Goal: Task Accomplishment & Management: Use online tool/utility

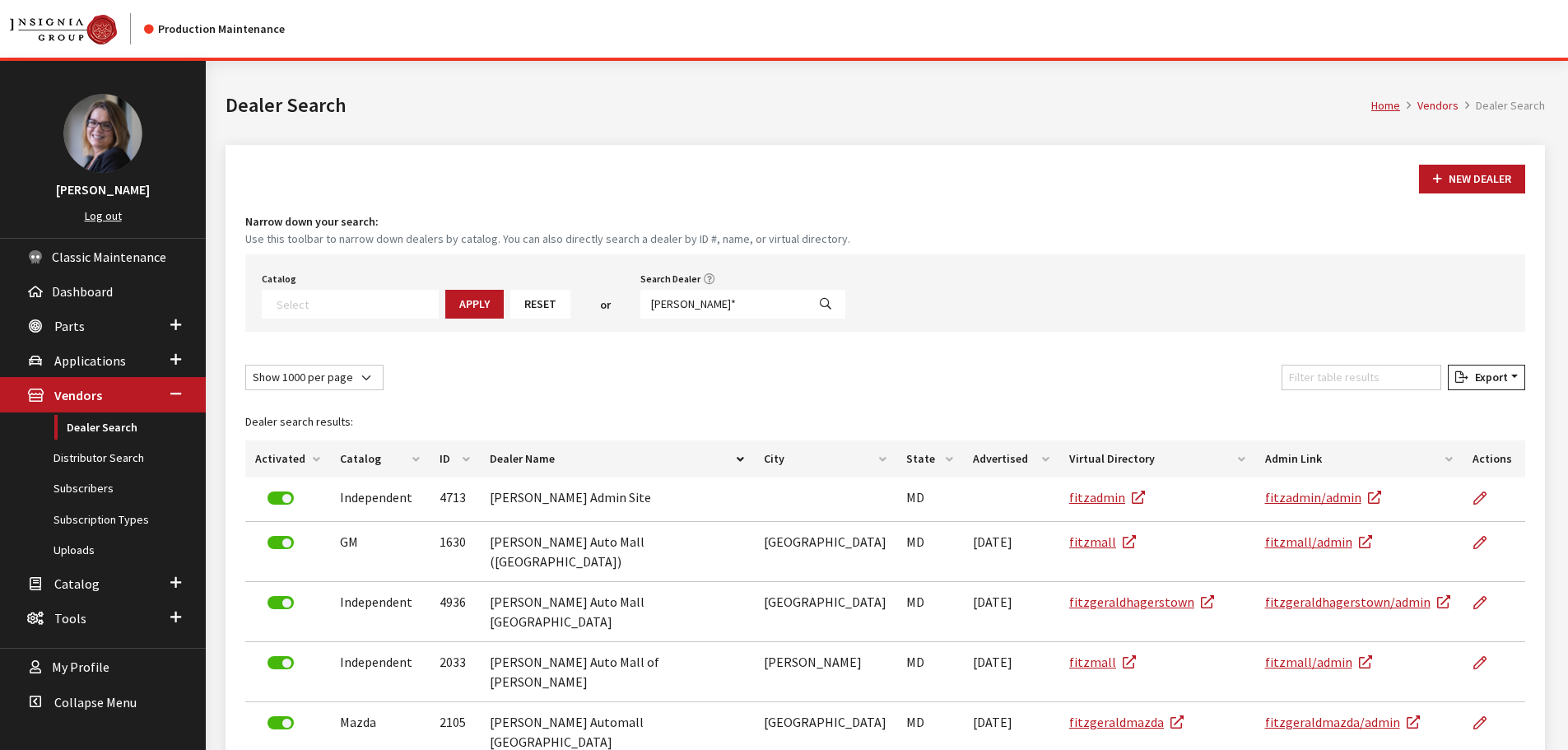
select select
select select "1000"
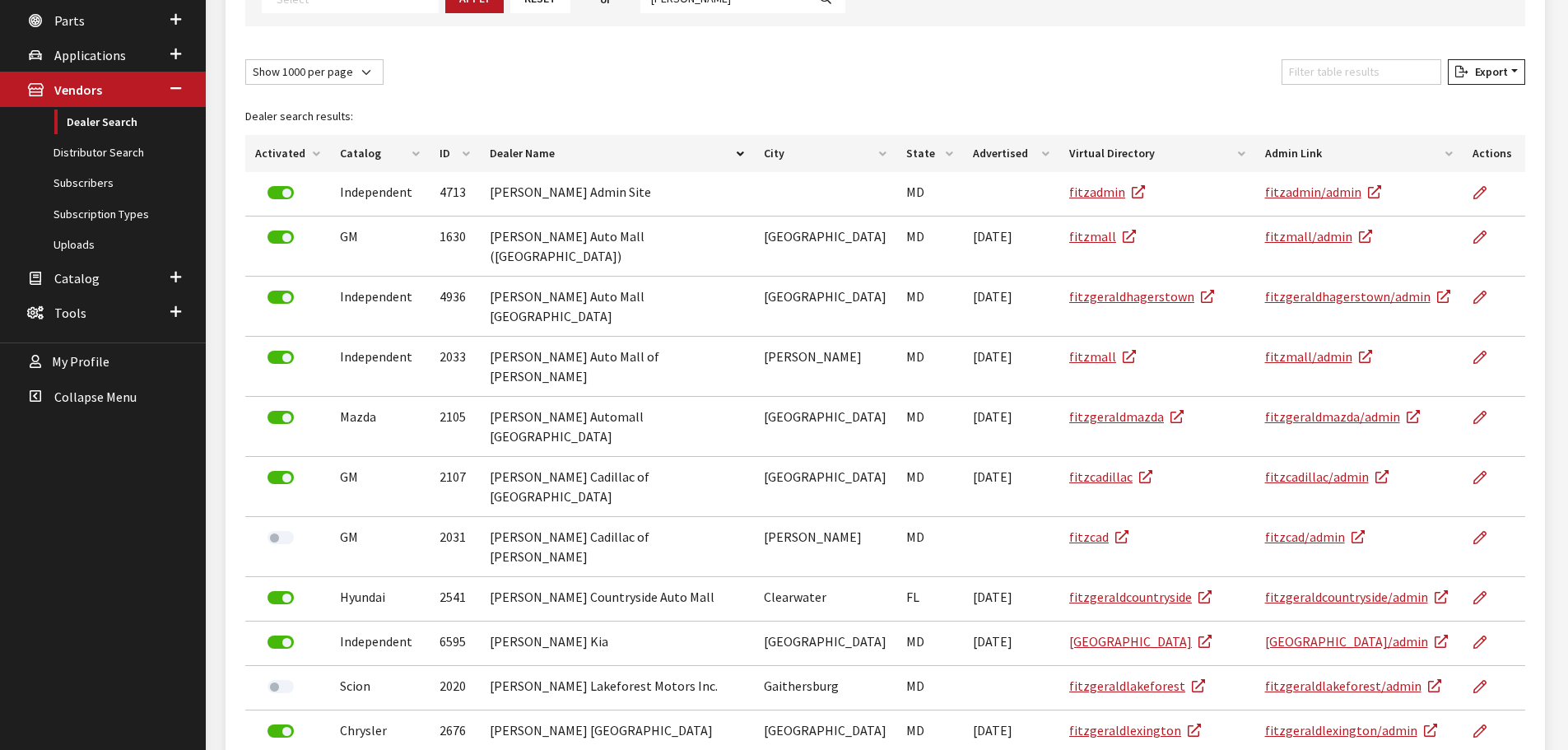
scroll to position [172, 0]
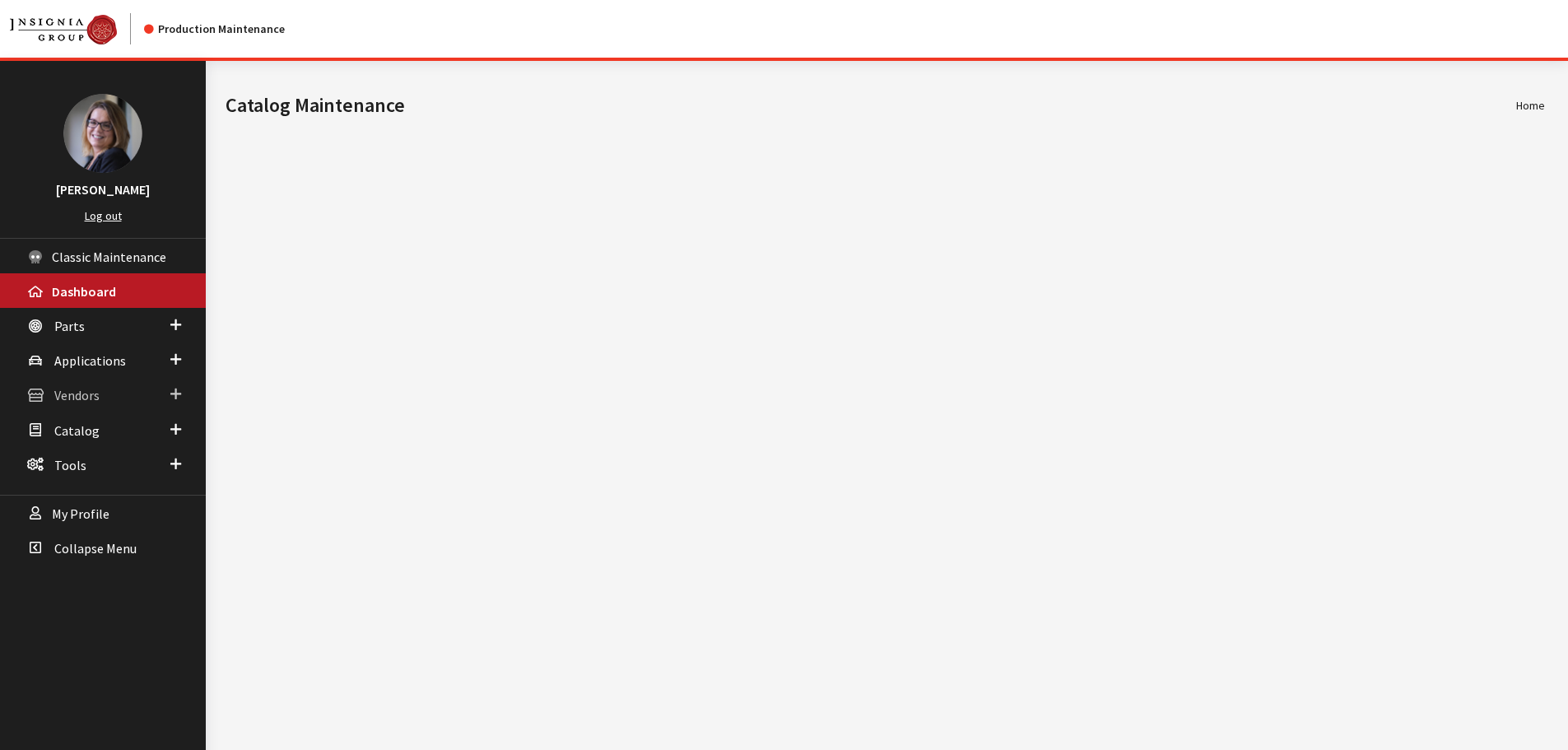
click at [177, 389] on span at bounding box center [176, 394] width 11 height 21
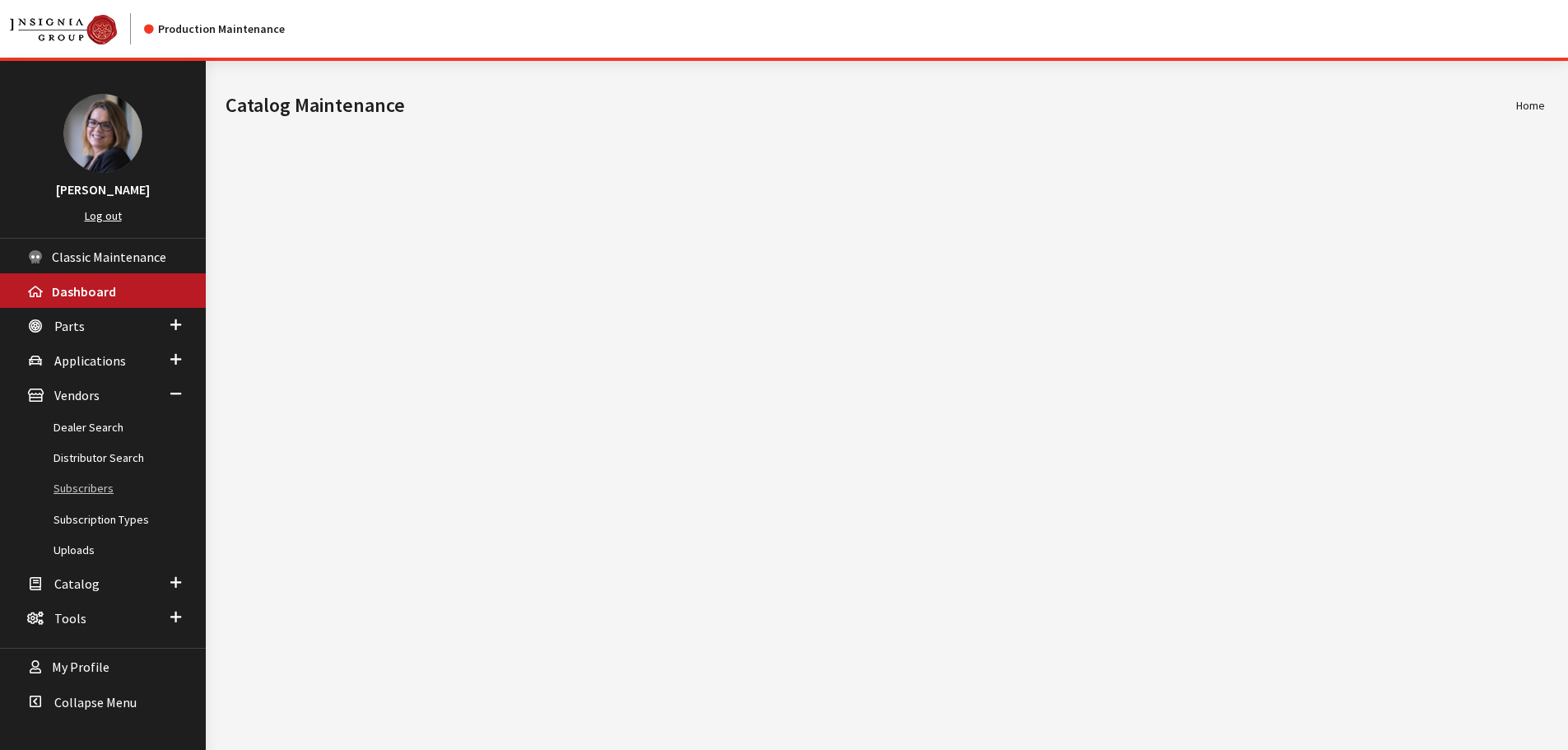
click at [105, 493] on link "Subscribers" at bounding box center [103, 488] width 206 height 30
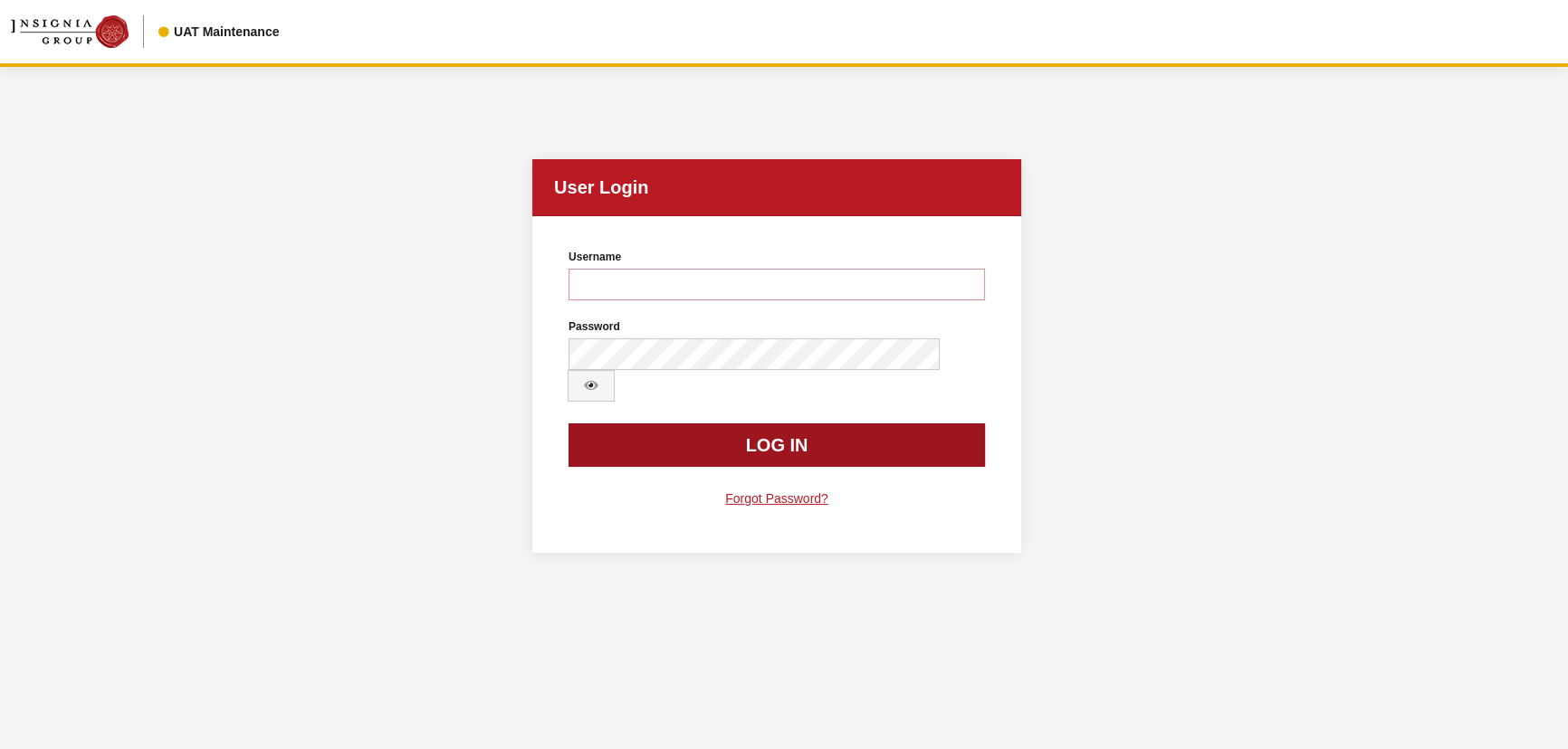
type input "Kcallahan"
click at [757, 423] on button "Log In" at bounding box center [777, 445] width 417 height 44
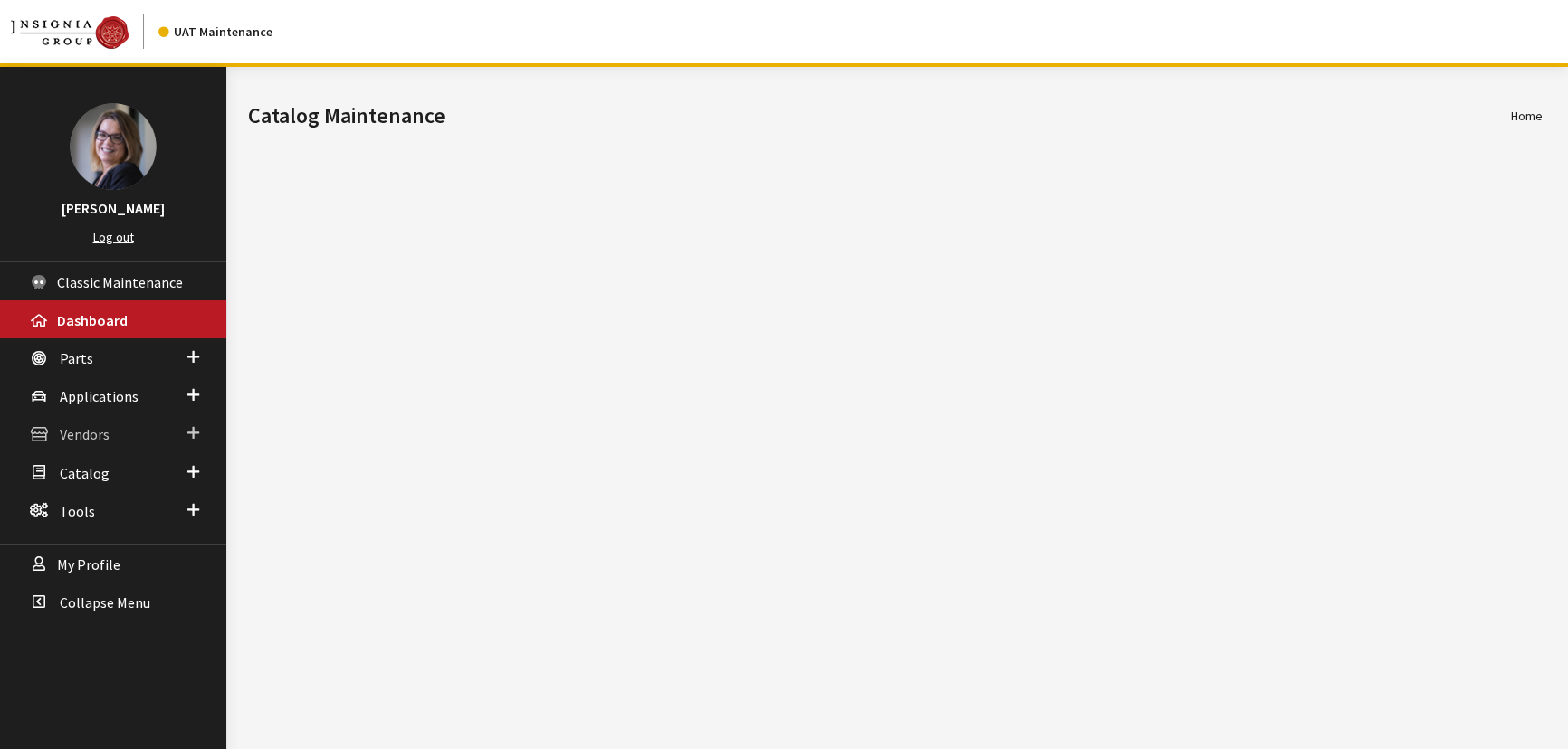
click at [110, 432] on link "Vendors" at bounding box center [113, 433] width 226 height 38
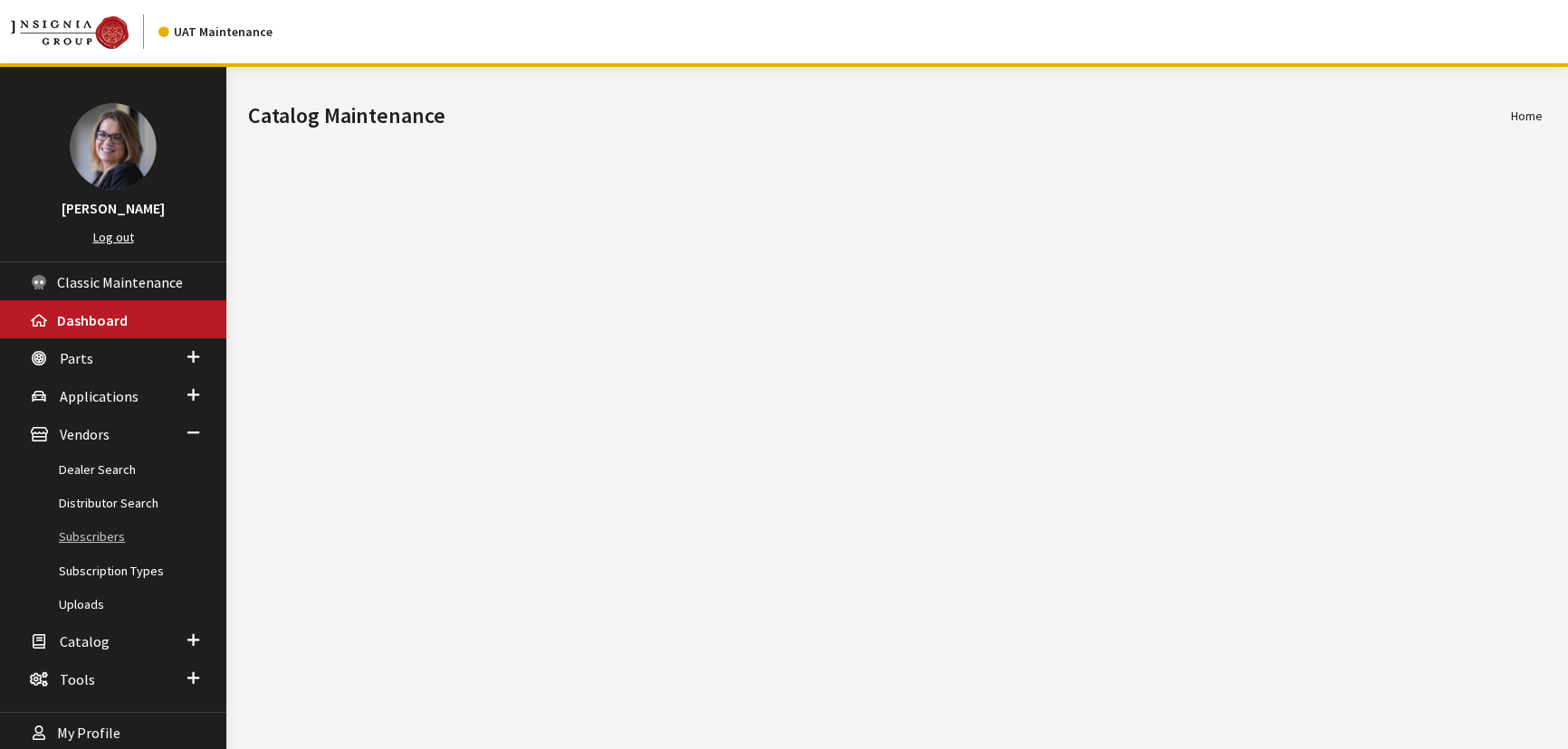
click at [89, 537] on link "Subscribers" at bounding box center [113, 536] width 226 height 33
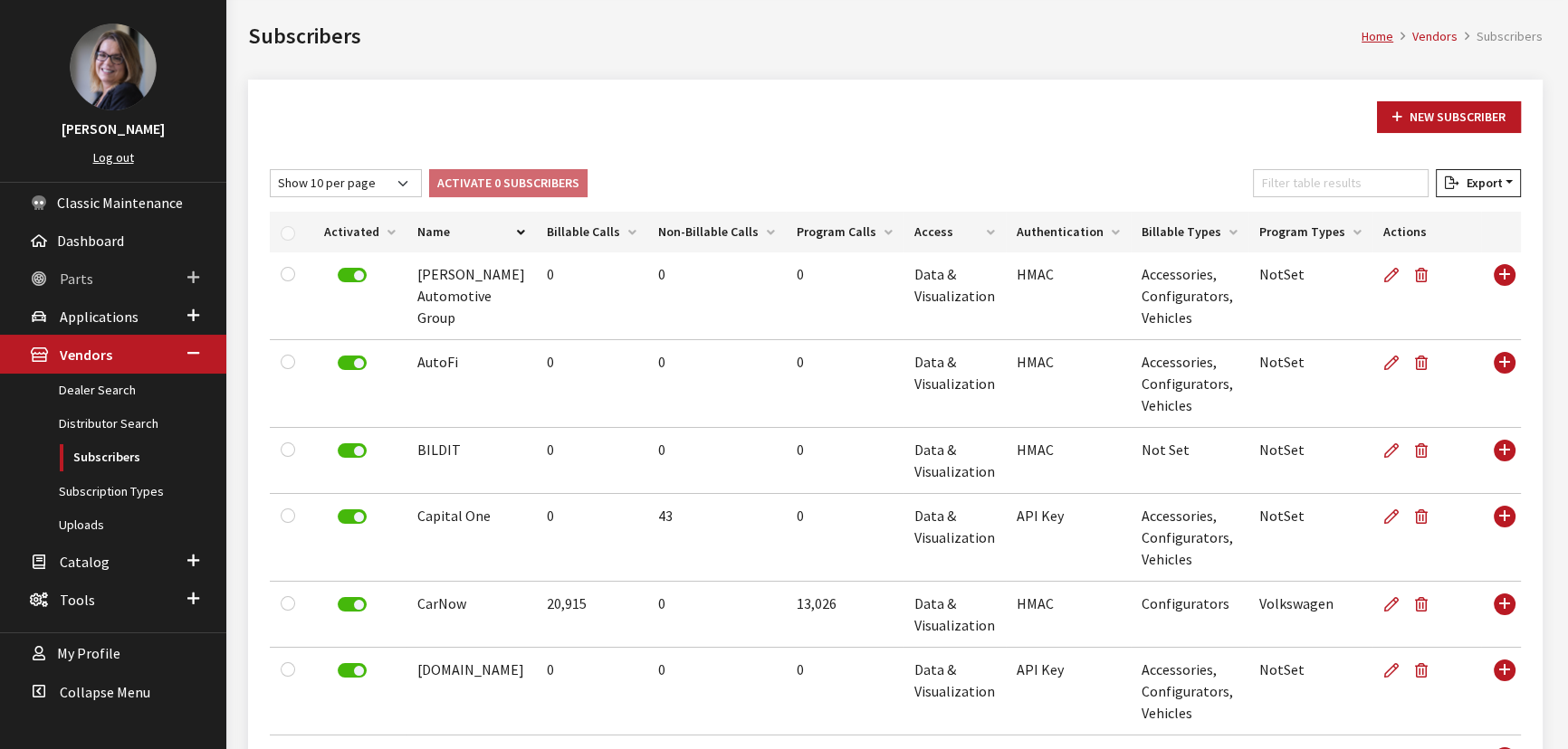
scroll to position [52, 0]
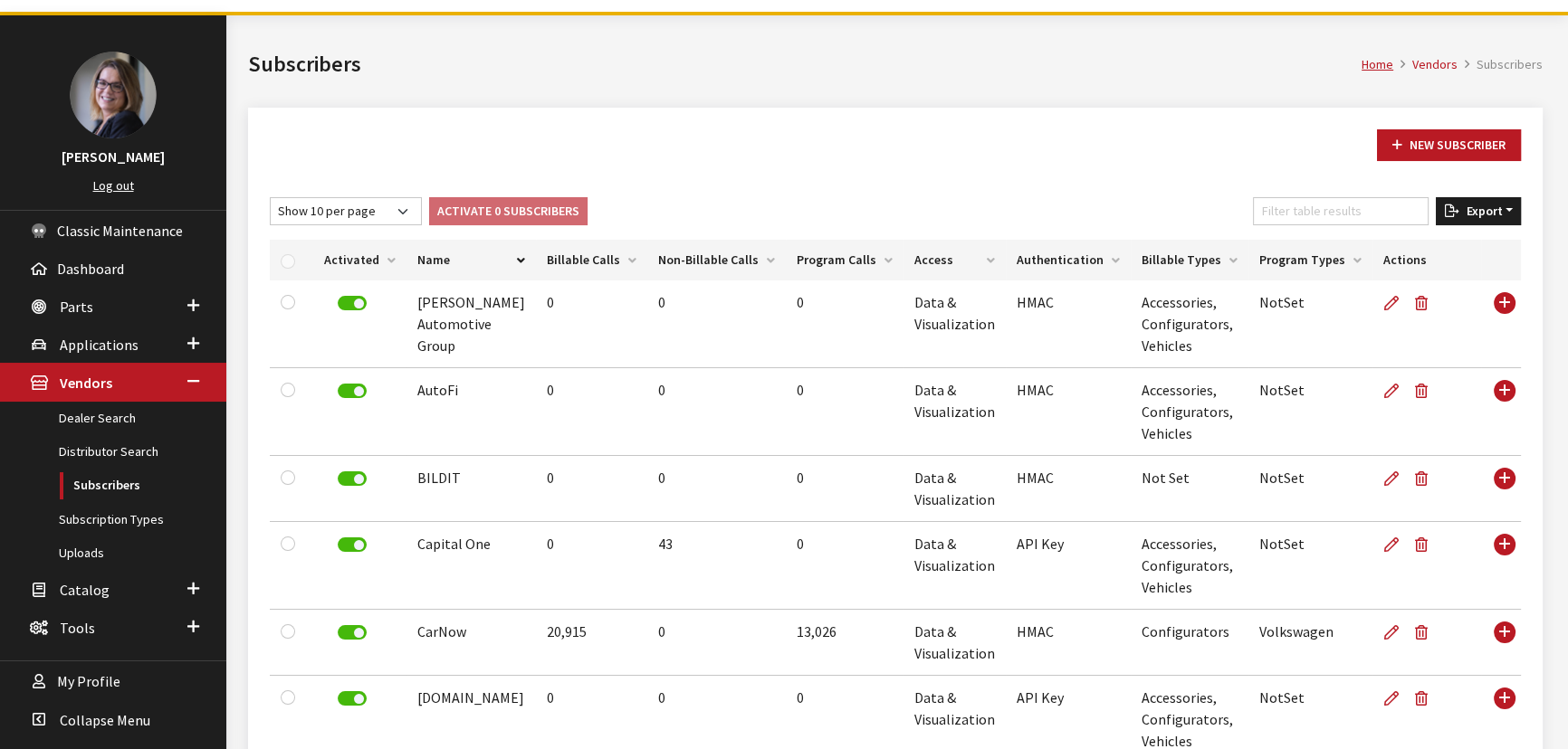
click at [1491, 212] on span "Export" at bounding box center [1480, 211] width 44 height 17
click at [1444, 249] on button "Excel" at bounding box center [1449, 247] width 131 height 26
